Goal: Task Accomplishment & Management: Manage account settings

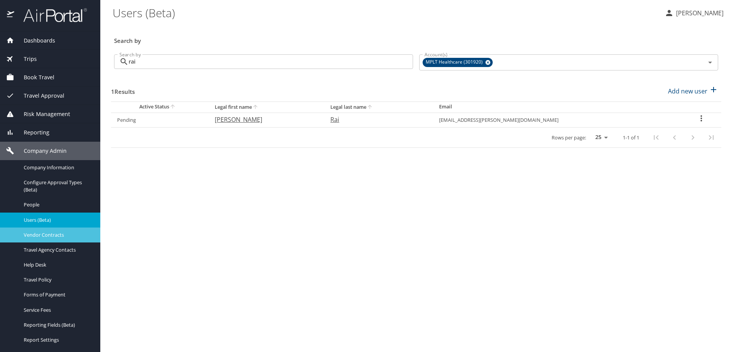
click at [44, 234] on span "Vendor Contracts" at bounding box center [57, 234] width 67 height 7
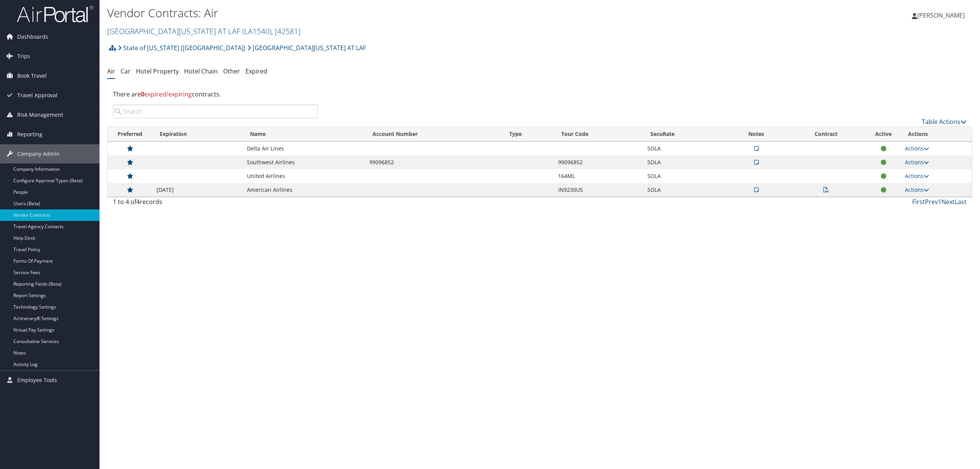
click at [271, 26] on span ", [ 42581 ]" at bounding box center [285, 31] width 29 height 10
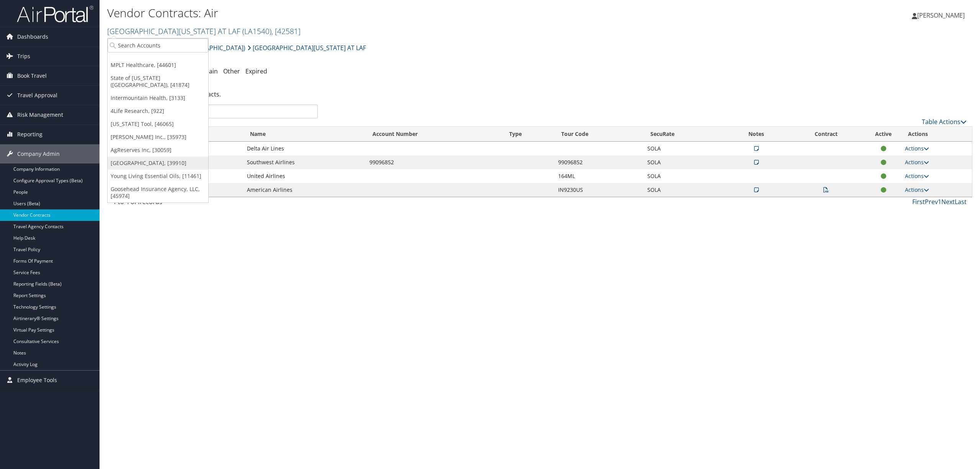
click at [175, 157] on link "[GEOGRAPHIC_DATA], [39910]" at bounding box center [158, 163] width 101 height 13
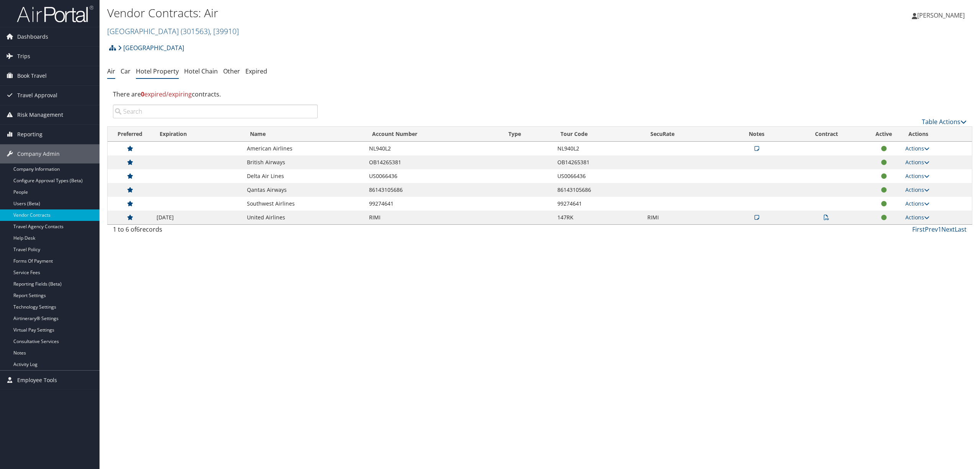
click at [170, 68] on link "Hotel Property" at bounding box center [157, 71] width 43 height 8
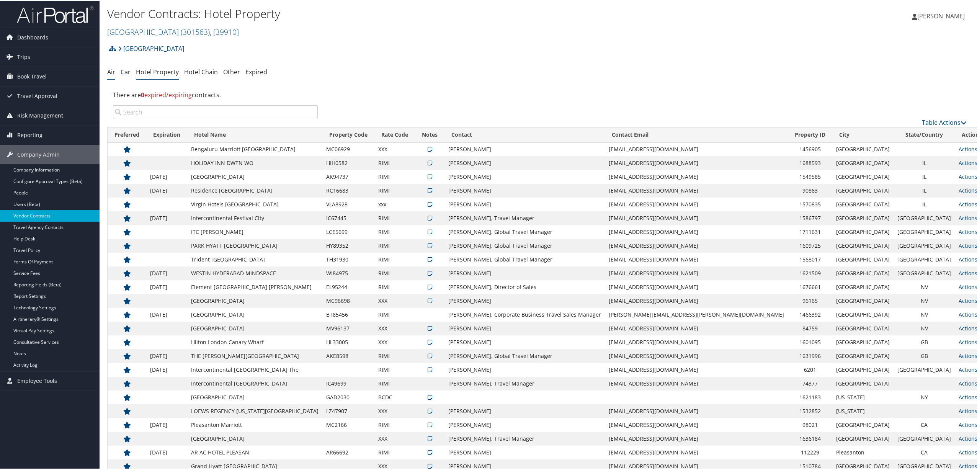
click at [112, 69] on link "Air" at bounding box center [111, 71] width 8 height 8
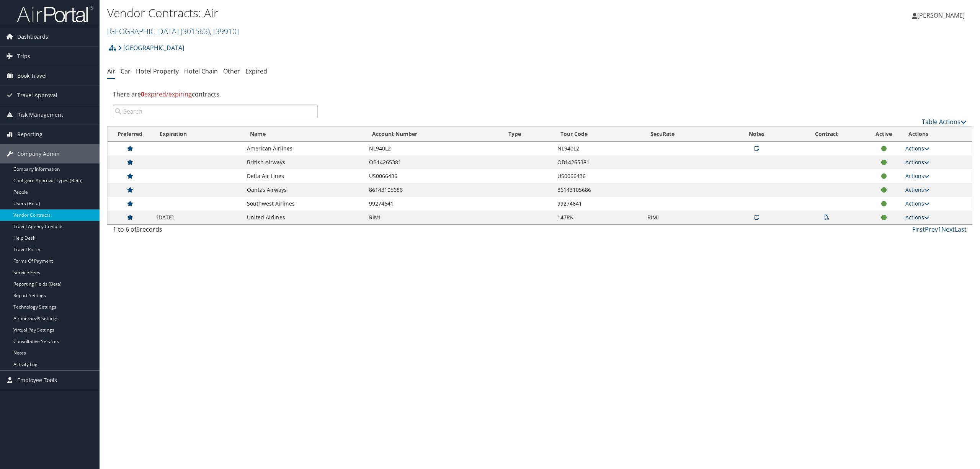
click at [923, 160] on link "Actions" at bounding box center [917, 161] width 24 height 7
click at [908, 183] on link "Edit Contract" at bounding box center [901, 186] width 51 height 13
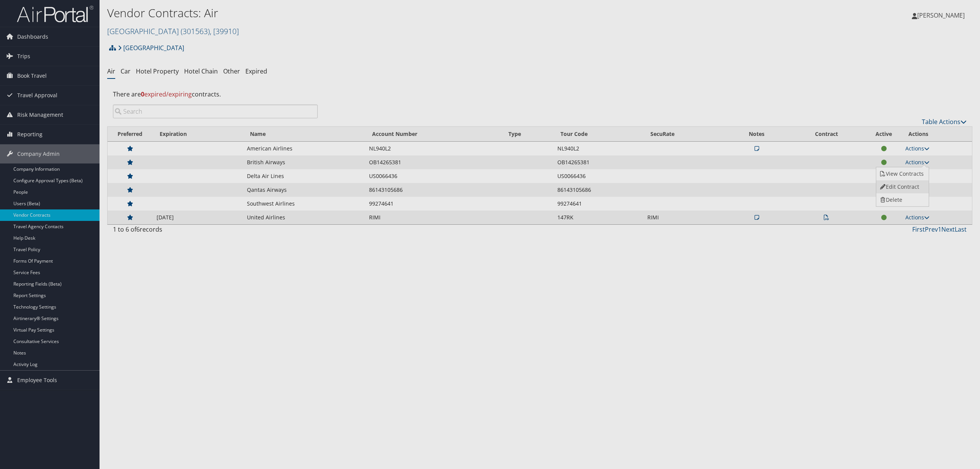
select select "[object Object]"
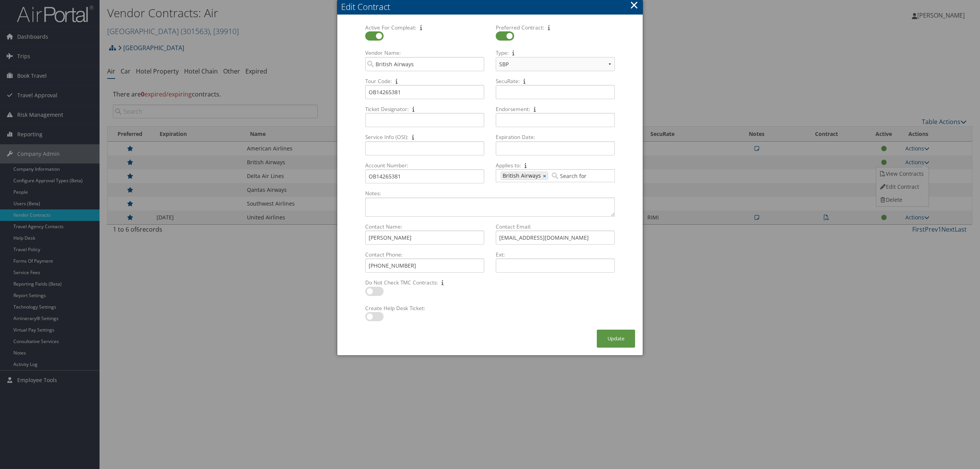
click at [632, 5] on button "×" at bounding box center [634, 4] width 9 height 15
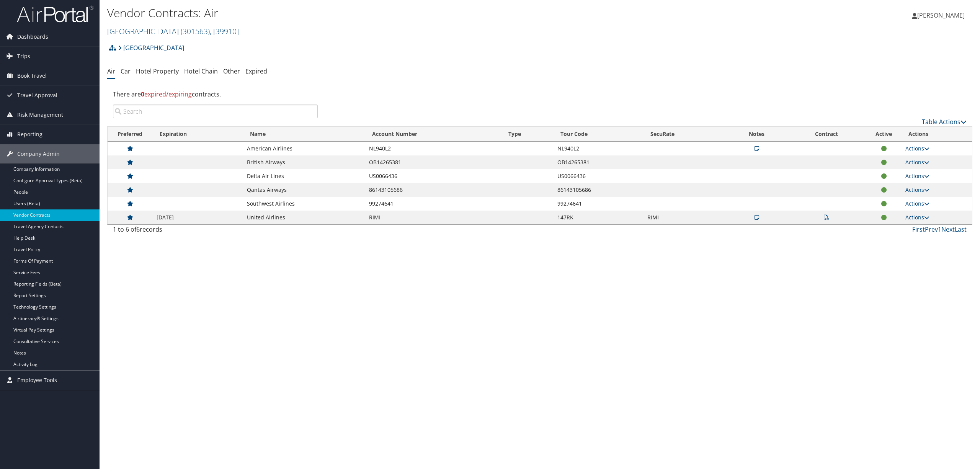
click at [910, 173] on link "Actions" at bounding box center [917, 175] width 24 height 7
click at [900, 198] on link "Edit Contract" at bounding box center [901, 200] width 51 height 13
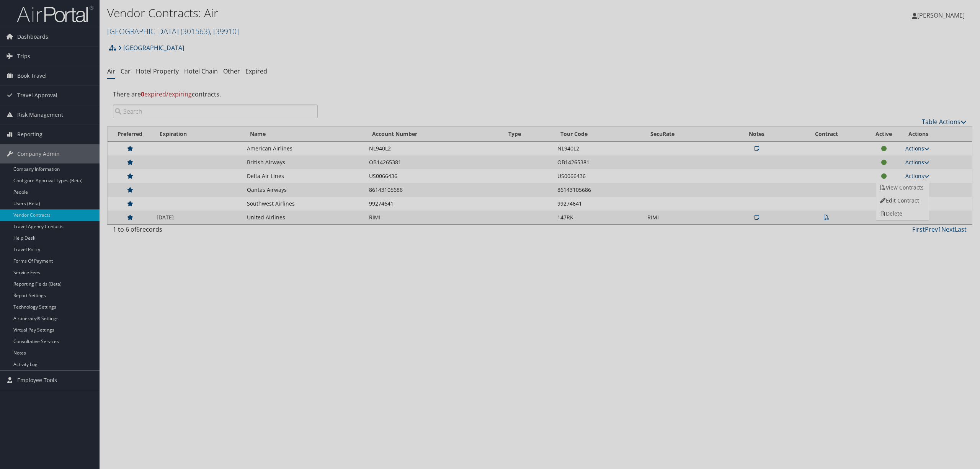
select select "[object Object]"
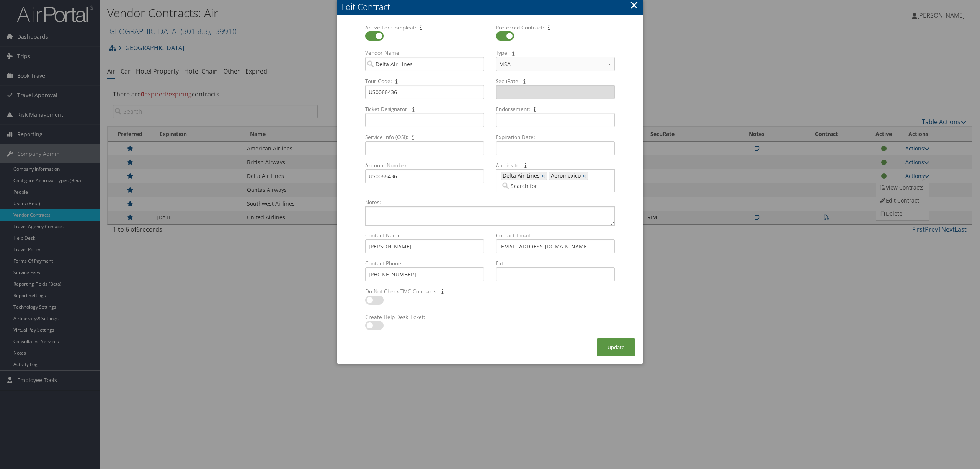
click at [635, 4] on button "×" at bounding box center [634, 4] width 9 height 15
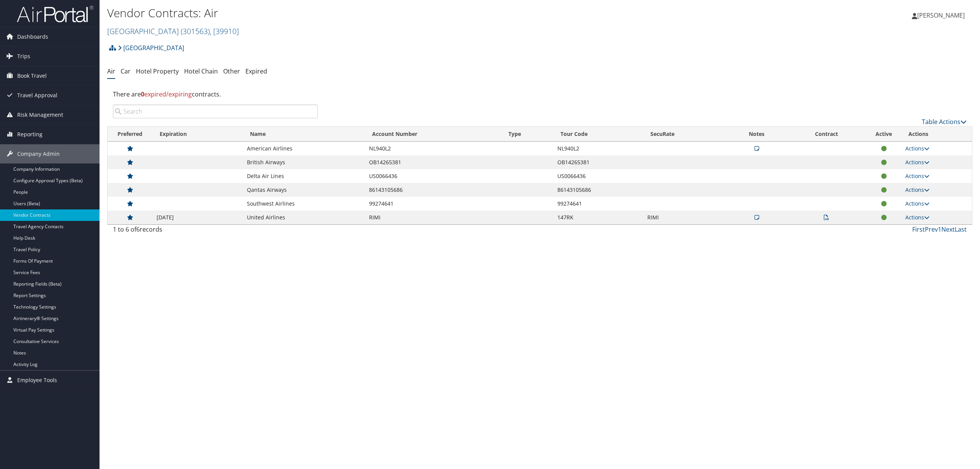
click at [910, 188] on link "Actions" at bounding box center [917, 189] width 24 height 7
click at [908, 210] on link "Edit Contract" at bounding box center [901, 214] width 51 height 13
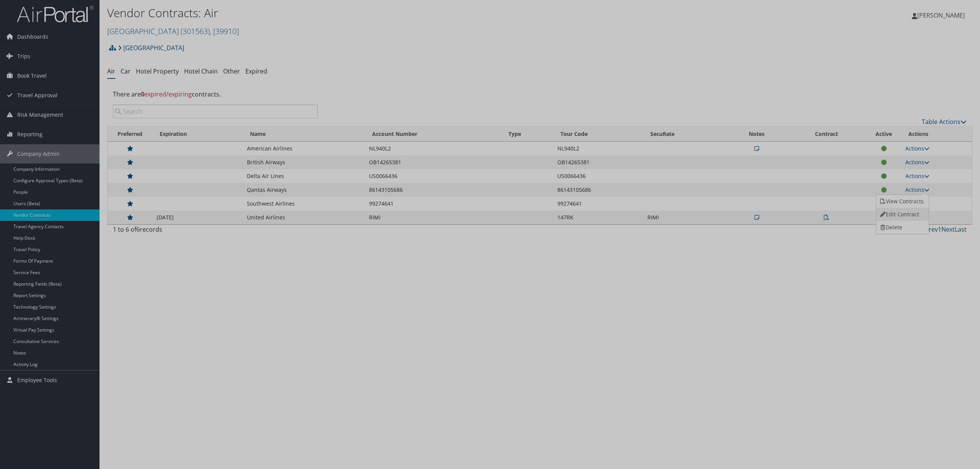
select select "[object Object]"
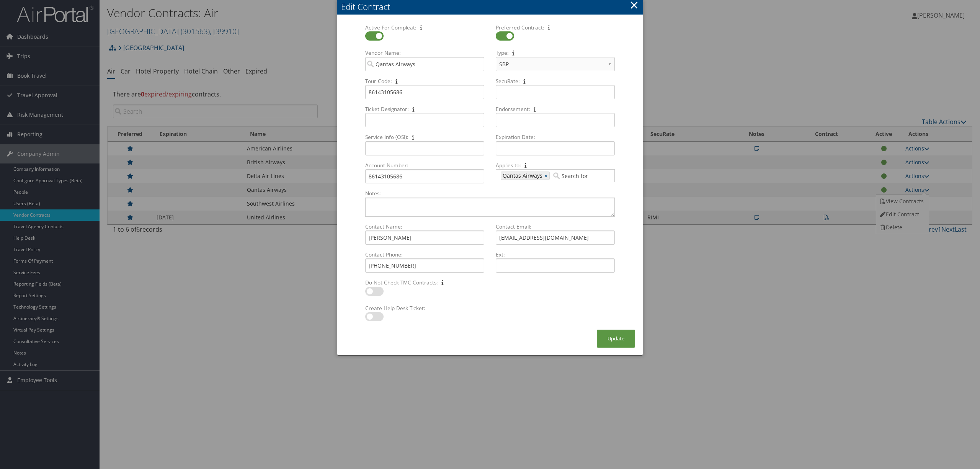
click at [634, 6] on button "×" at bounding box center [634, 4] width 9 height 15
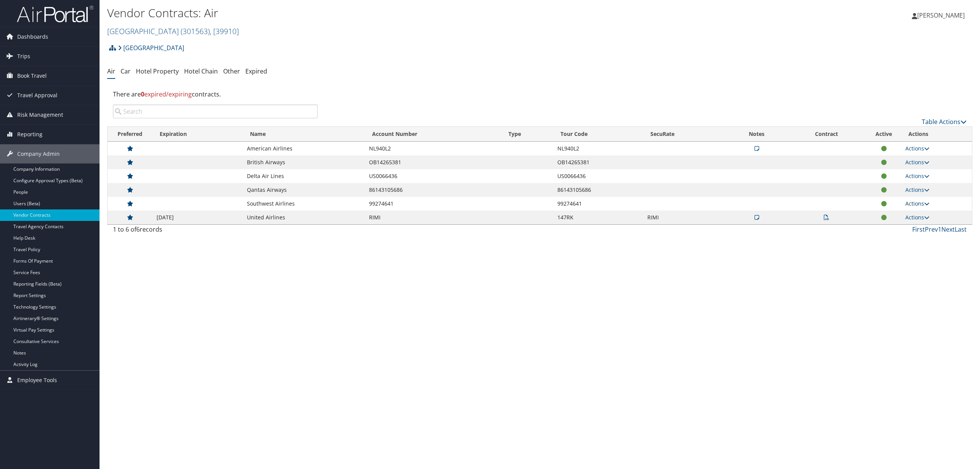
click at [910, 204] on link "Actions" at bounding box center [917, 203] width 24 height 7
click at [903, 230] on link "Edit Contract" at bounding box center [901, 228] width 51 height 13
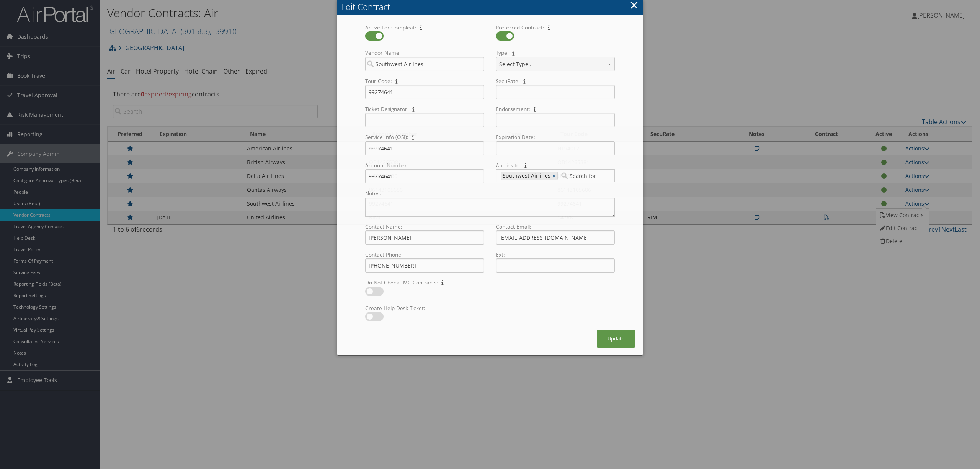
select select "[object Object]"
click at [632, 8] on button "×" at bounding box center [634, 4] width 9 height 15
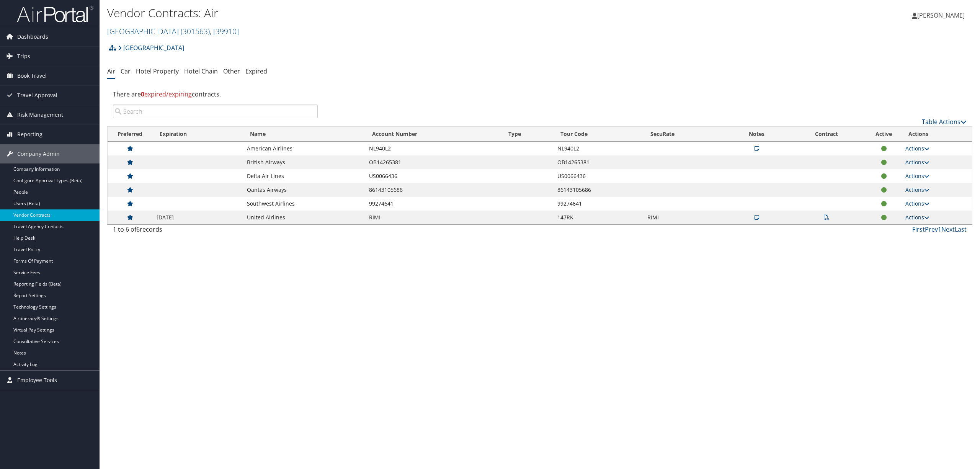
click at [927, 216] on icon at bounding box center [926, 217] width 5 height 5
click at [679, 320] on div "Vendor Contracts: Air Rimini Street ( 301563 ) , [ 39910 ] Rimini Street UNIV O…" at bounding box center [540, 234] width 880 height 469
click at [939, 120] on link "Table Actions" at bounding box center [944, 122] width 45 height 8
click at [918, 150] on link "Download Report" at bounding box center [918, 146] width 101 height 13
click at [938, 119] on link "Table Actions" at bounding box center [944, 122] width 45 height 8
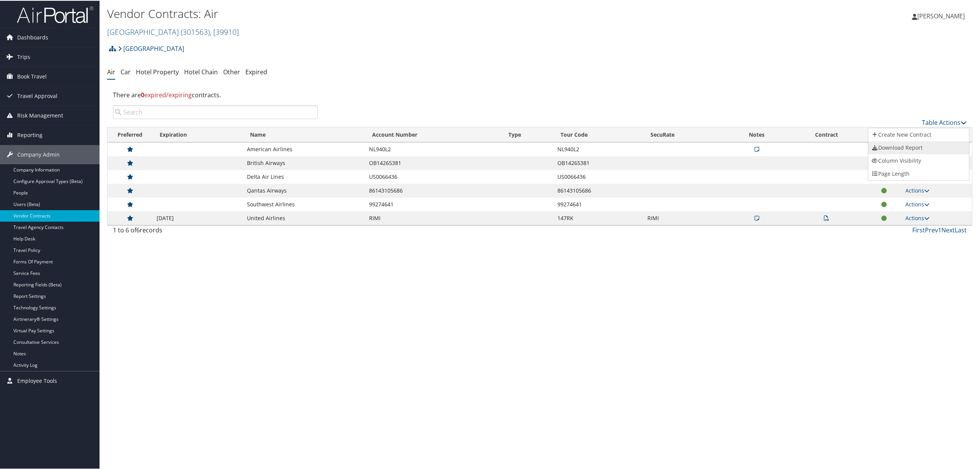
click at [874, 146] on icon at bounding box center [874, 146] width 7 height 5
drag, startPoint x: 131, startPoint y: 71, endPoint x: 129, endPoint y: 77, distance: 6.2
click at [131, 73] on ul "Air Car Hotel Property Hotel Chain Other Expired" at bounding box center [539, 72] width 865 height 14
click at [126, 72] on link "Car" at bounding box center [126, 71] width 10 height 8
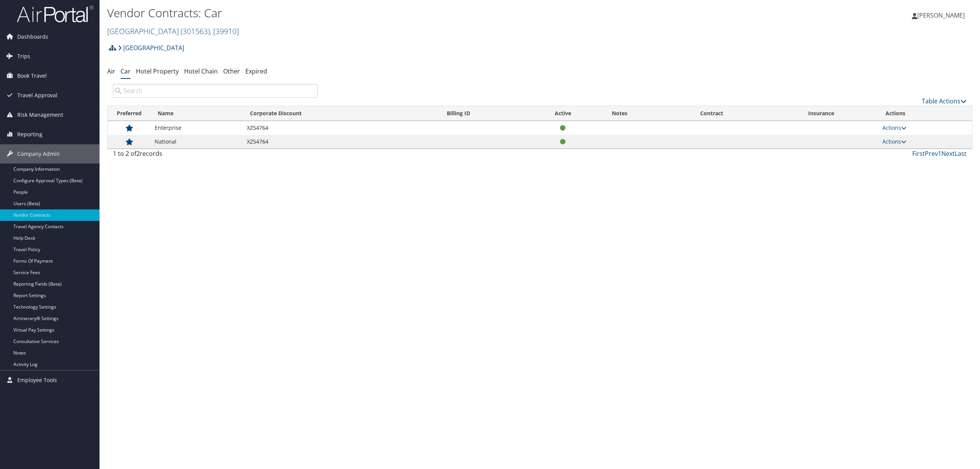
click at [268, 127] on td "XZ54764" at bounding box center [341, 128] width 197 height 14
drag, startPoint x: 270, startPoint y: 127, endPoint x: 247, endPoint y: 124, distance: 23.9
click at [247, 124] on td "XZ54764" at bounding box center [341, 128] width 197 height 14
copy td "XZ54764"
